Goal: Transaction & Acquisition: Subscribe to service/newsletter

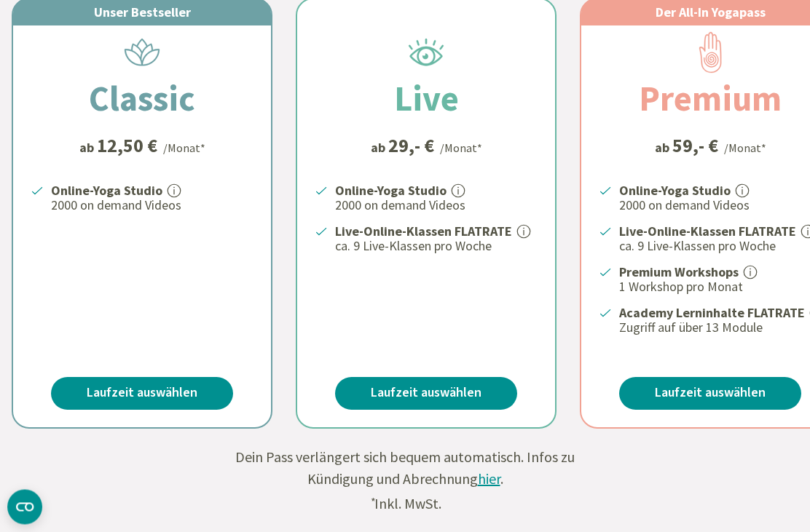
scroll to position [502, 0]
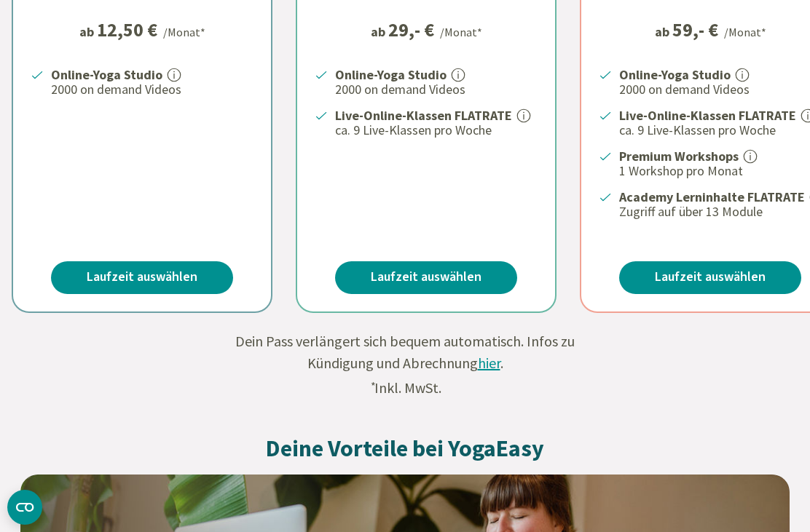
click at [192, 277] on link "Laufzeit auswählen" at bounding box center [142, 277] width 182 height 33
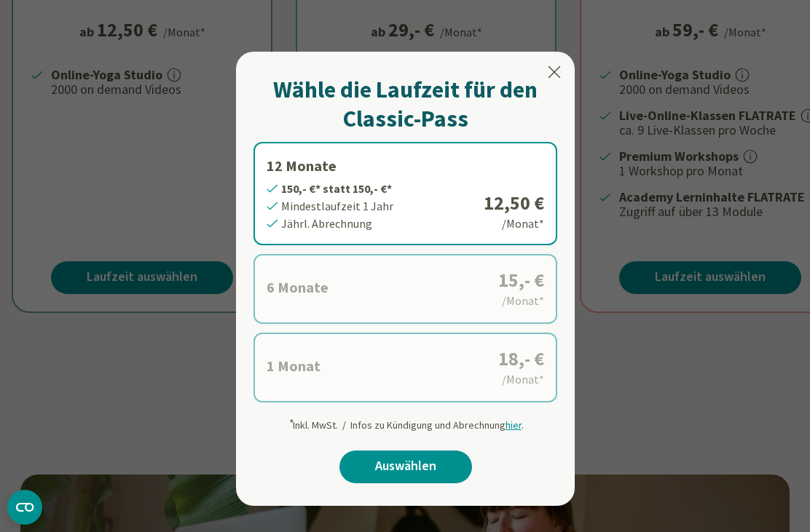
click at [513, 427] on div "* Inkl. MwSt. / Infos zu Kündigung und Abrechnung hier ." at bounding box center [406, 422] width 236 height 22
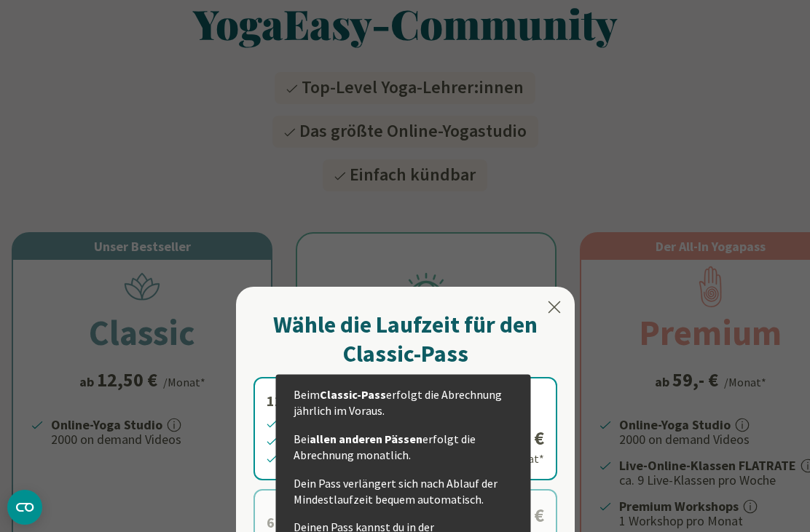
scroll to position [151, 0]
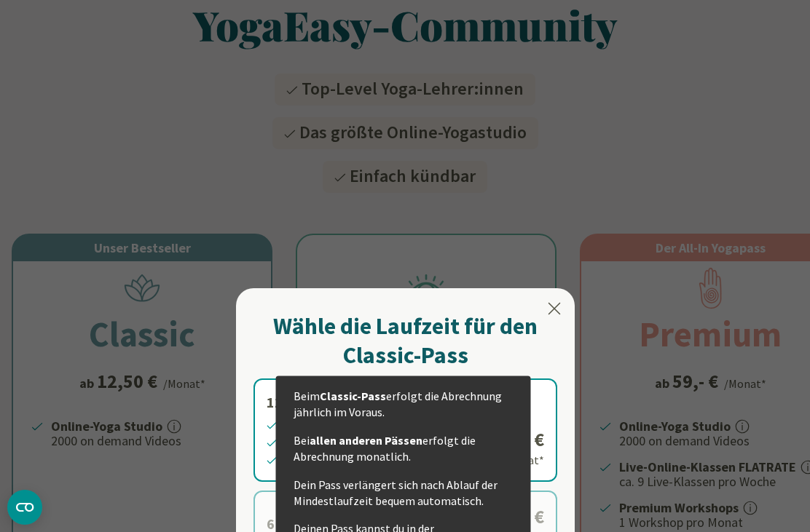
click at [555, 309] on icon at bounding box center [553, 308] width 17 height 17
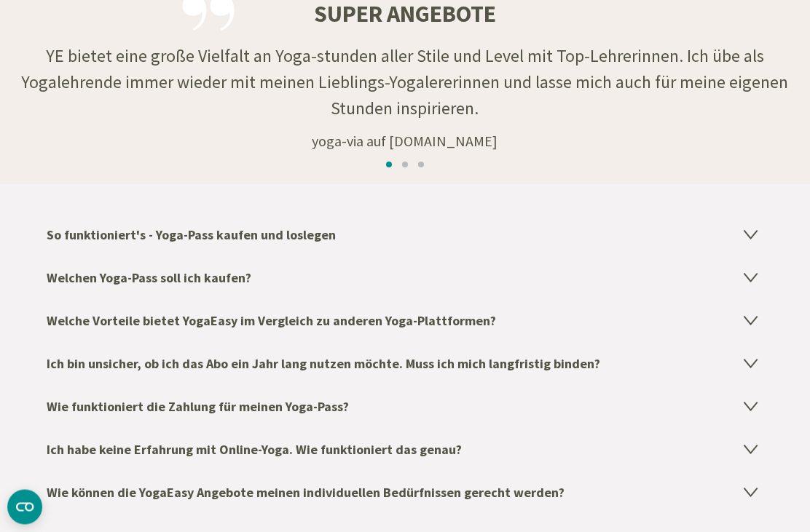
scroll to position [2154, 0]
click at [754, 232] on icon at bounding box center [750, 233] width 17 height 17
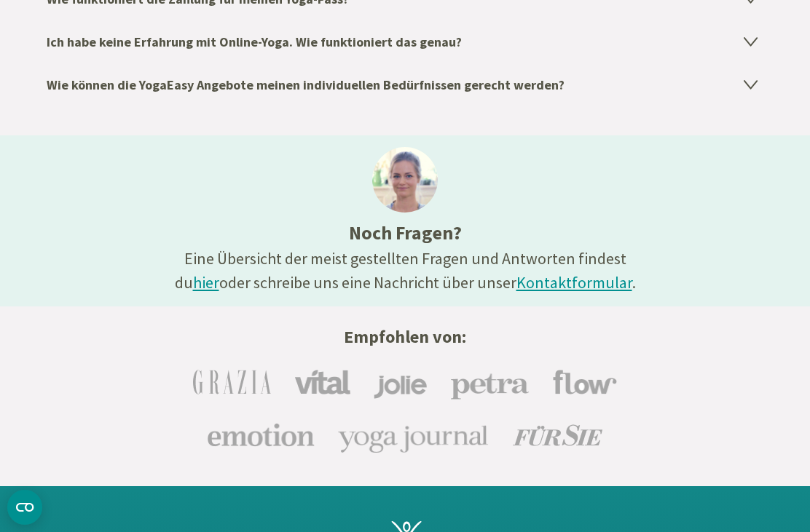
scroll to position [2794, 0]
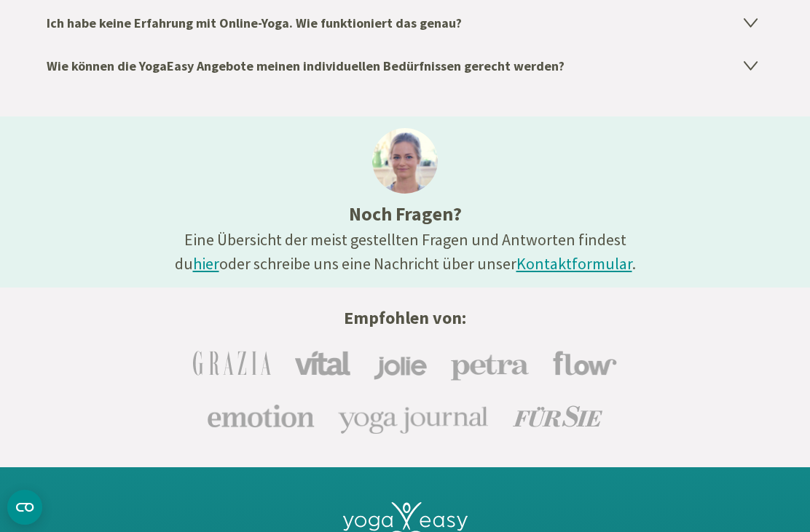
click at [219, 253] on link "hier" at bounding box center [206, 263] width 26 height 20
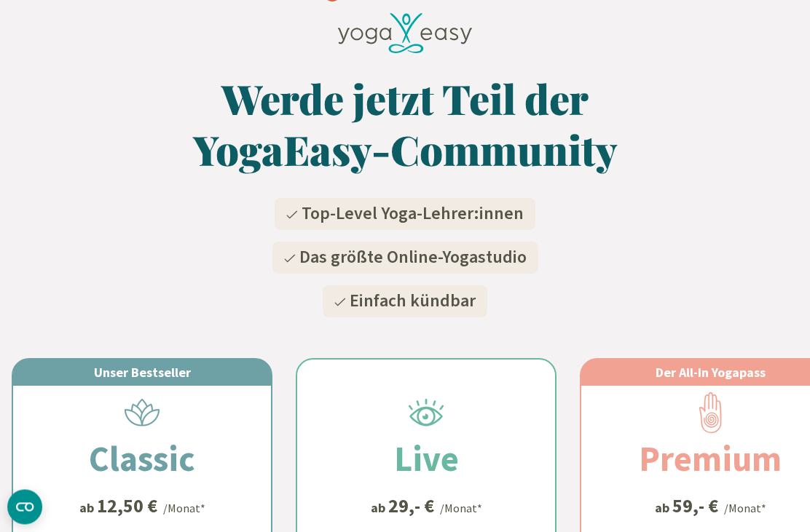
scroll to position [0, 0]
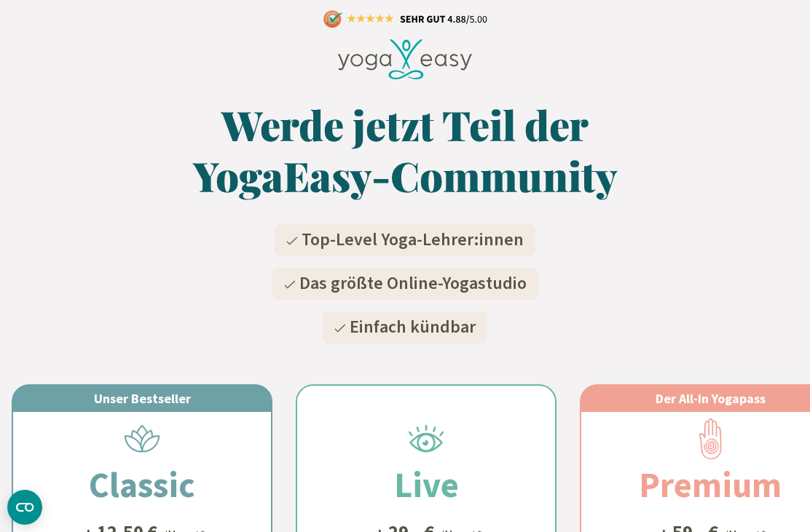
click at [467, 56] on icon at bounding box center [405, 59] width 135 height 41
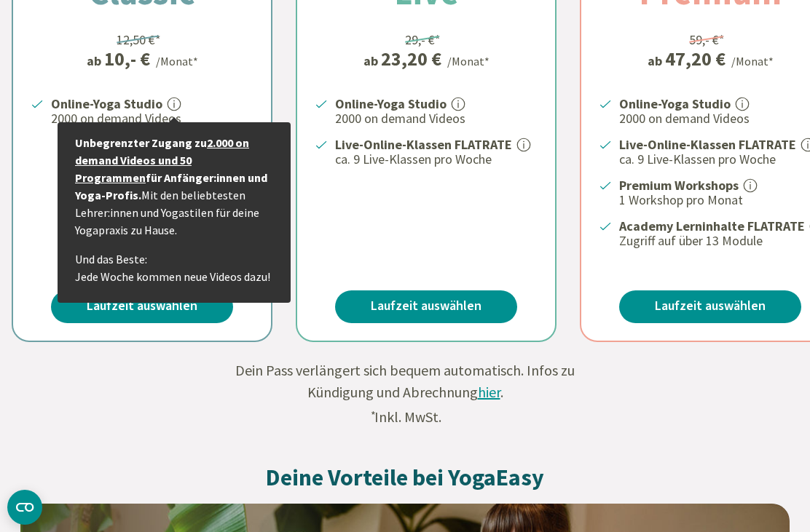
scroll to position [530, 0]
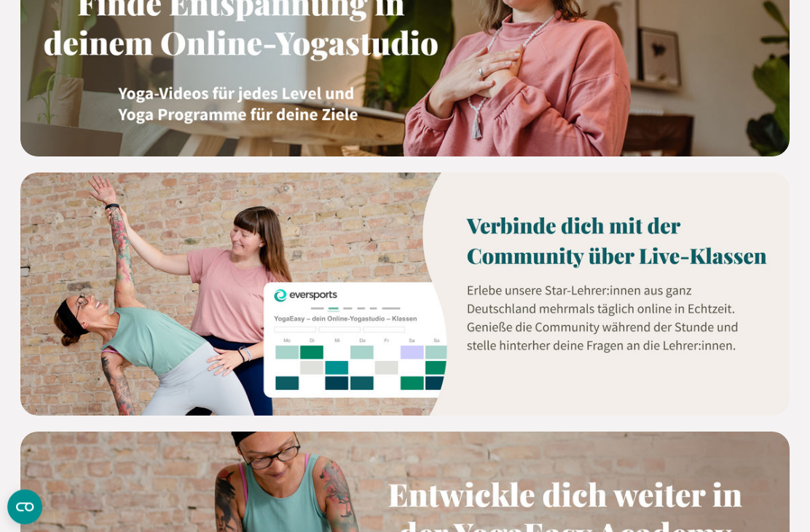
scroll to position [1126, 0]
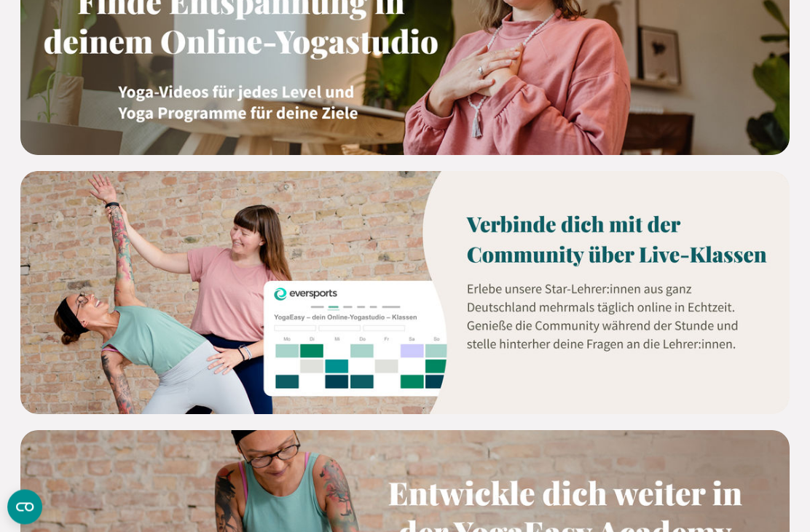
click at [696, 241] on img at bounding box center [404, 294] width 769 height 244
click at [609, 238] on img at bounding box center [404, 294] width 769 height 244
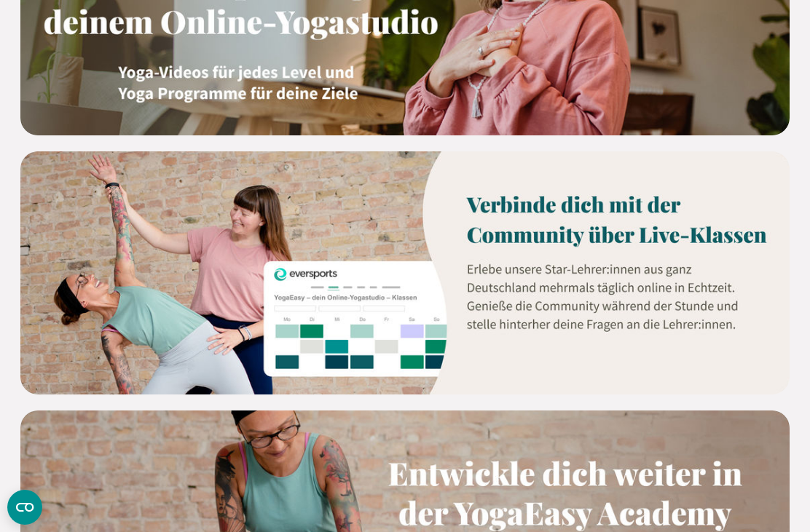
scroll to position [1144, 0]
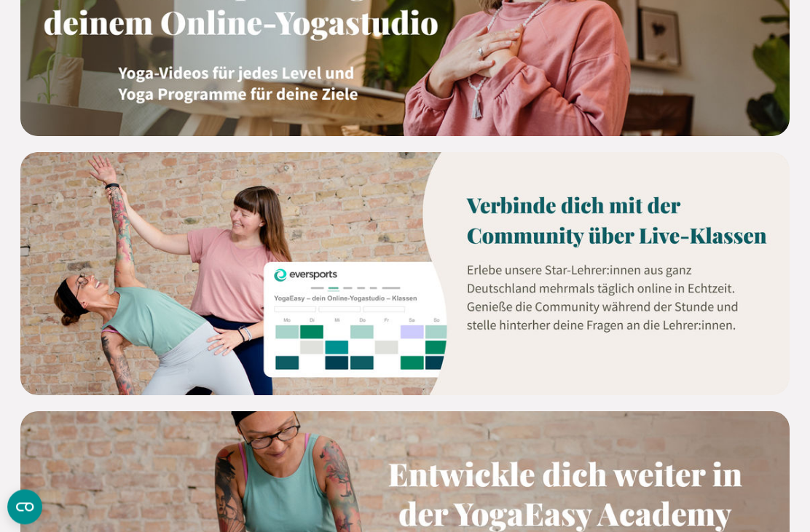
click at [389, 314] on img at bounding box center [404, 275] width 769 height 244
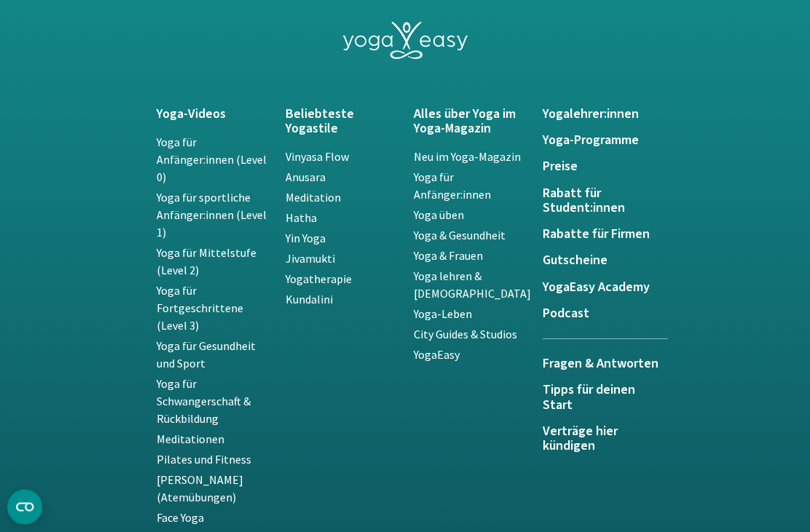
scroll to position [3122, 0]
click at [347, 276] on link "Yogatherapie" at bounding box center [318, 279] width 66 height 15
